Goal: Task Accomplishment & Management: Use online tool/utility

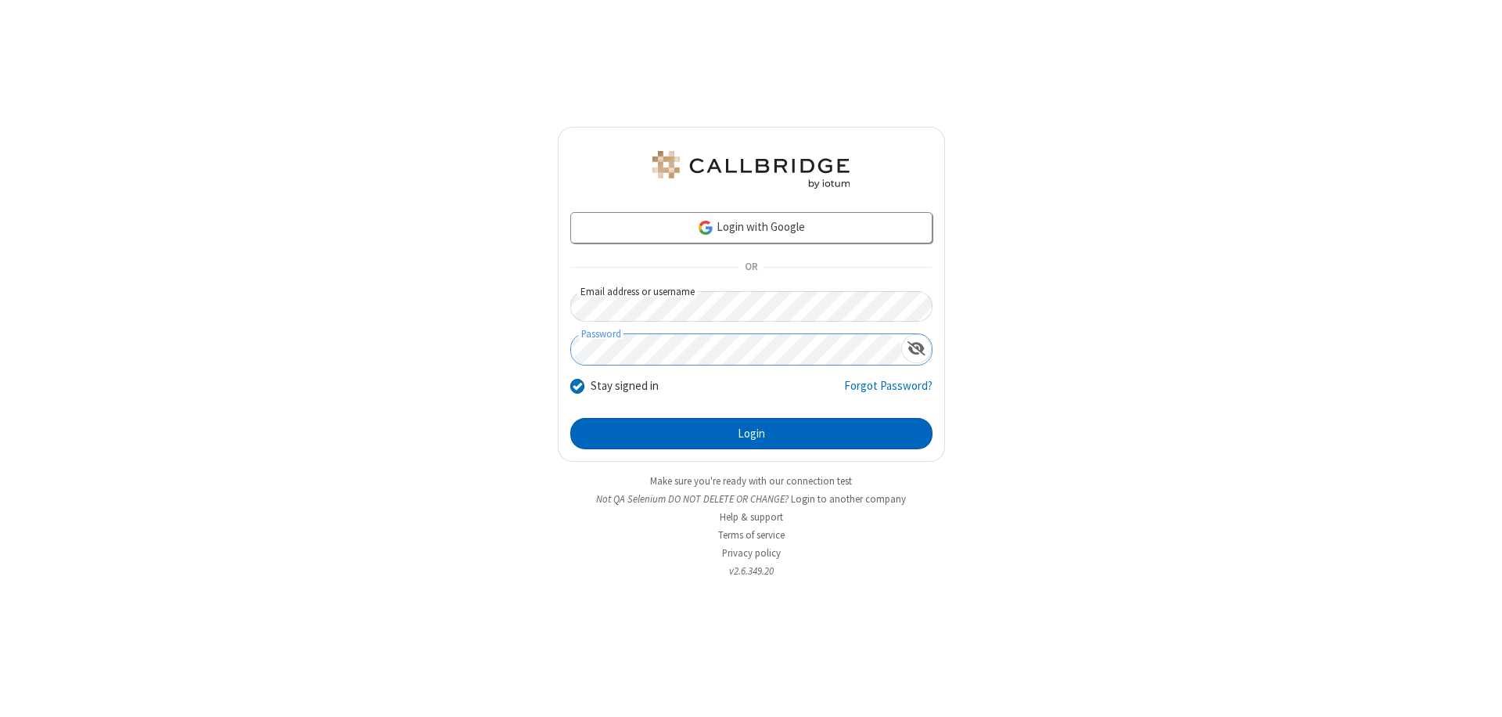
click at [751, 433] on button "Login" at bounding box center [751, 433] width 362 height 31
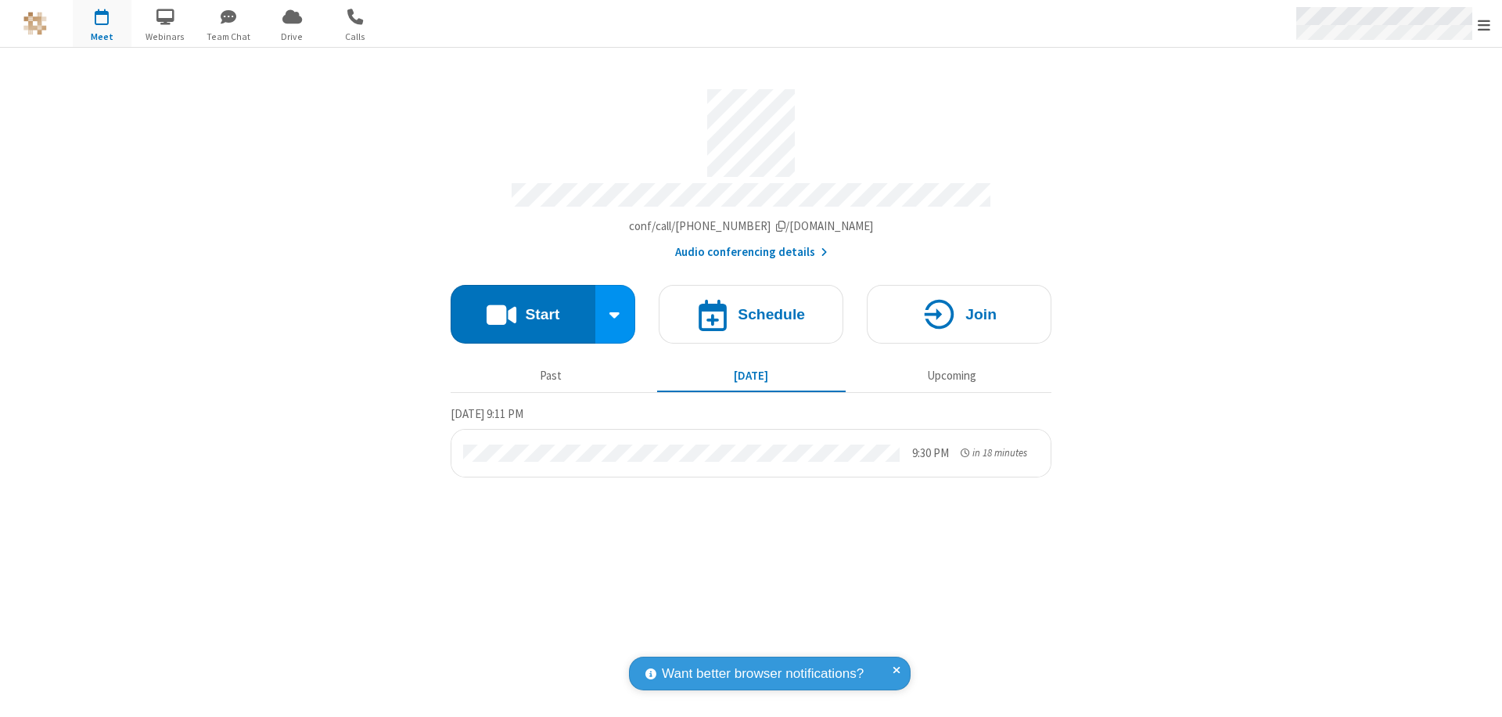
click at [1484, 24] on span "Open menu" at bounding box center [1484, 25] width 13 height 16
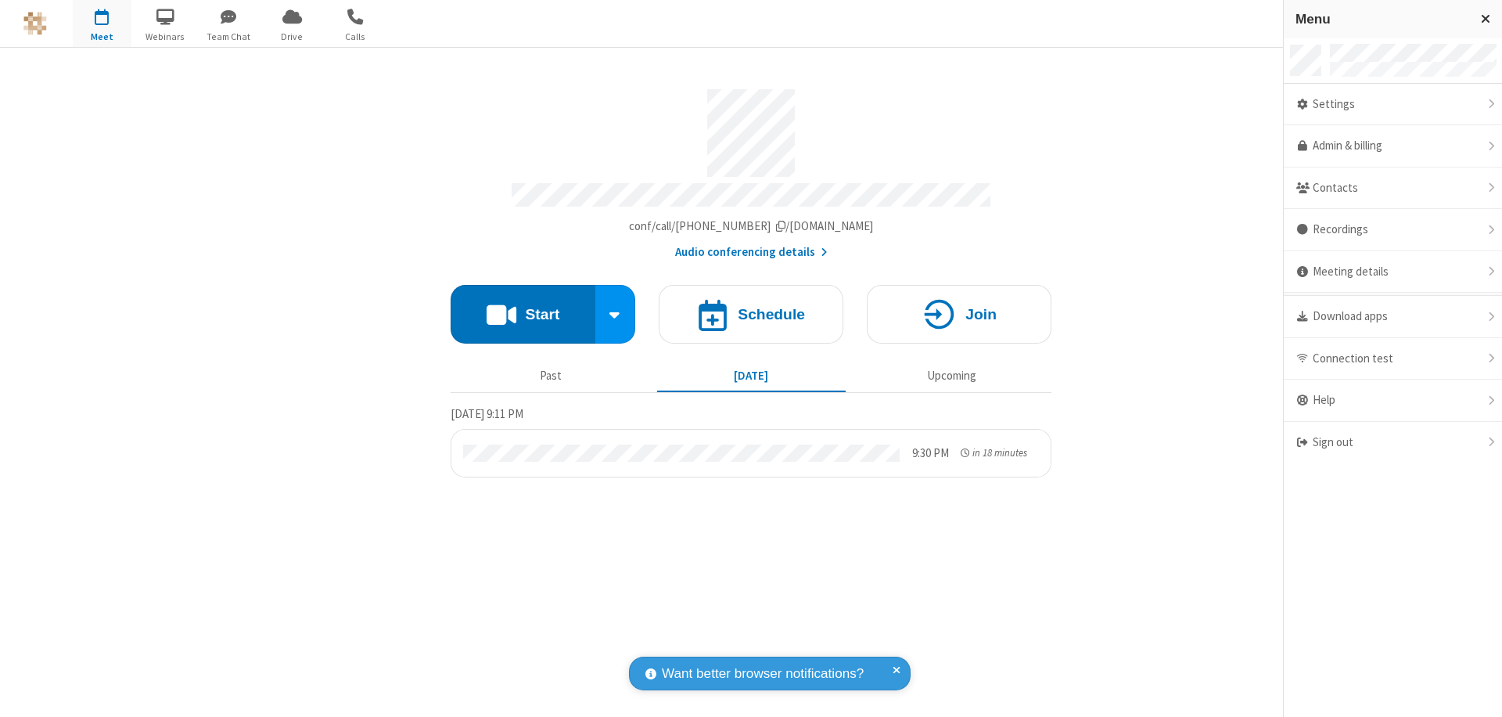
click at [292, 36] on span "Drive" at bounding box center [292, 37] width 59 height 14
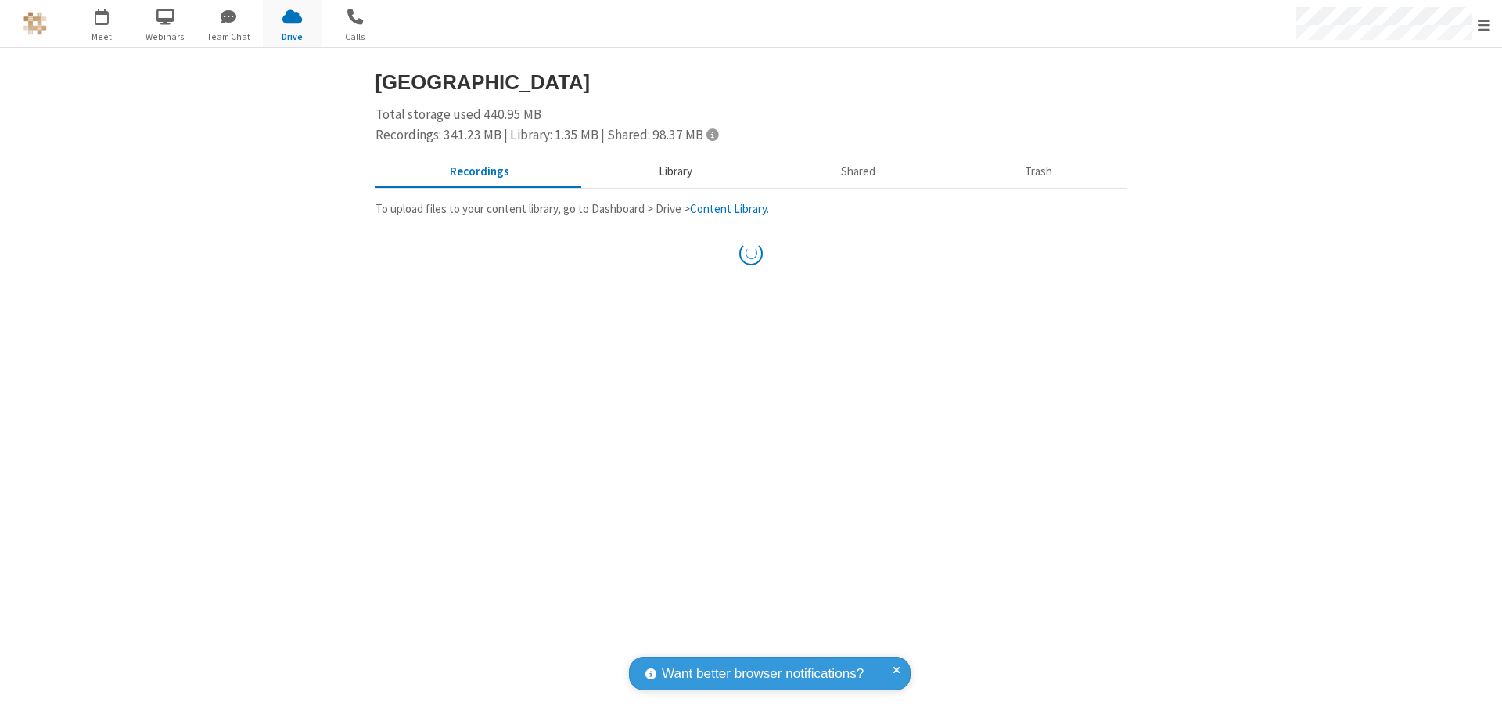
click at [667, 171] on button "Library" at bounding box center [675, 172] width 183 height 30
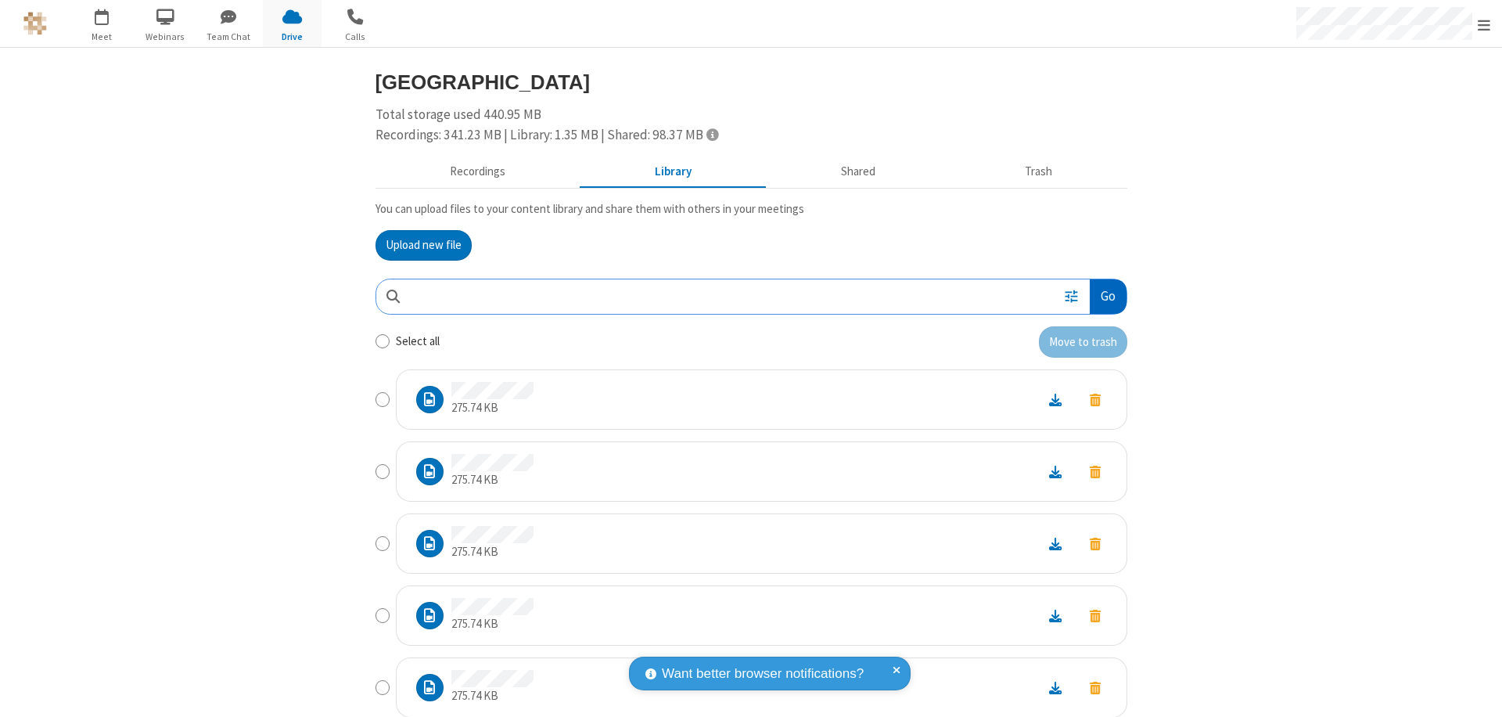
click at [1102, 296] on button "Go" at bounding box center [1108, 296] width 36 height 35
click at [417, 245] on button "Upload new file" at bounding box center [424, 245] width 96 height 31
